Goal: Task Accomplishment & Management: Manage account settings

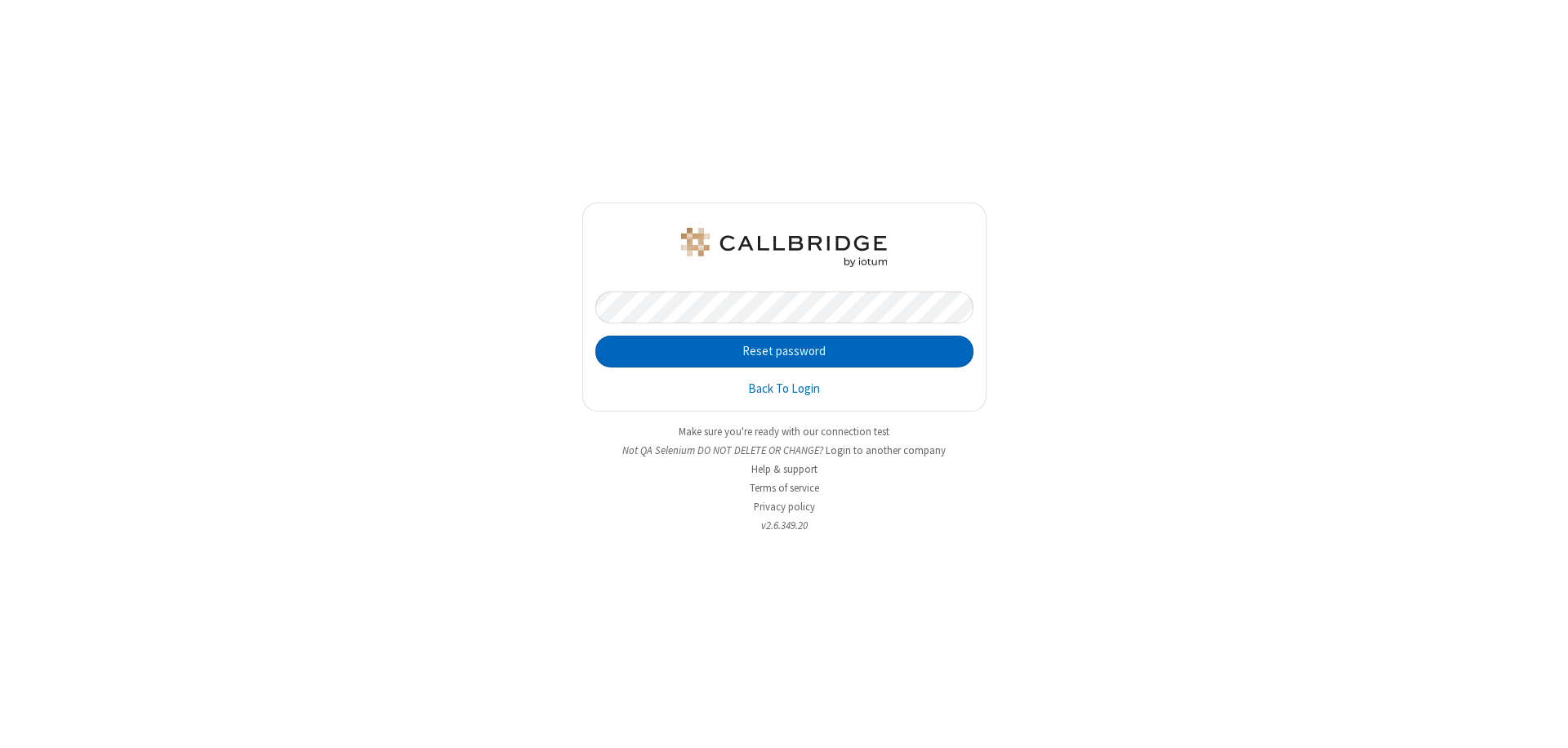
click at [784, 351] on button "Reset password" at bounding box center [784, 351] width 378 height 32
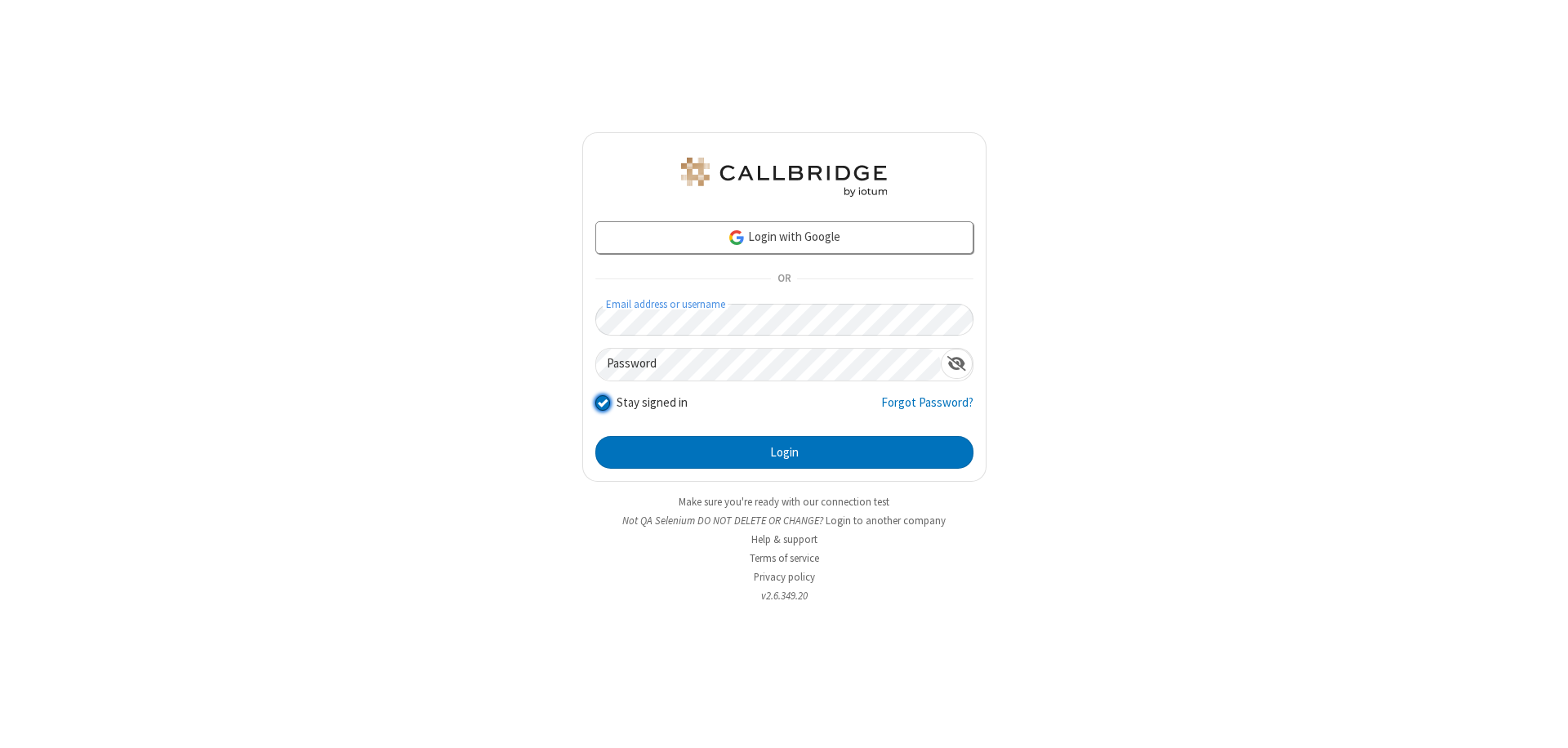
click at [602, 402] on input "Stay signed in" at bounding box center [603, 403] width 16 height 18
checkbox input "false"
click at [784, 453] on button "Login" at bounding box center [784, 452] width 378 height 32
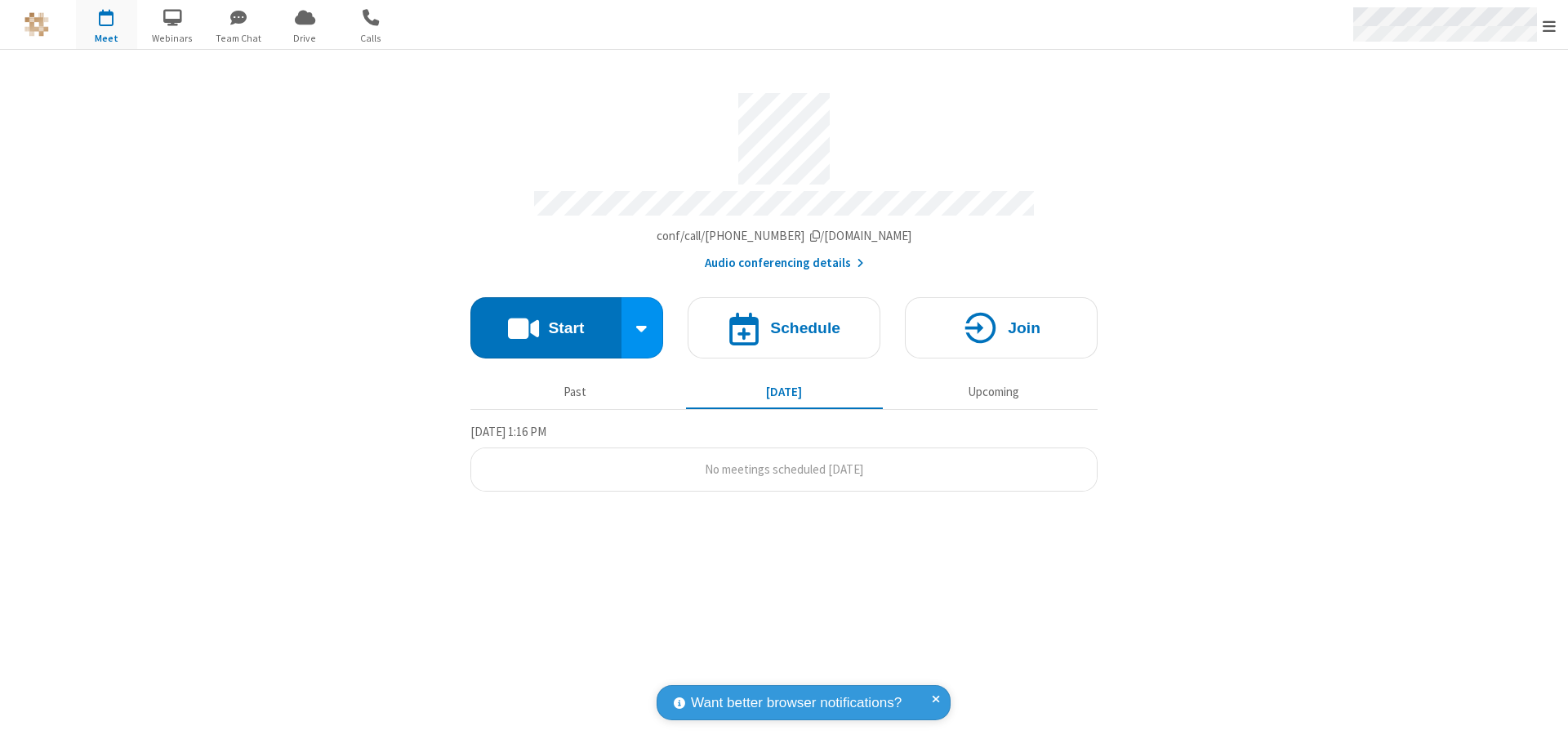
click at [1548, 24] on span "Open menu" at bounding box center [1548, 25] width 13 height 17
